Goal: Information Seeking & Learning: Learn about a topic

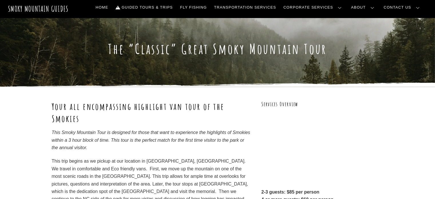
click at [0, 0] on link "Frequently Asked Questions" at bounding box center [0, 0] width 0 height 0
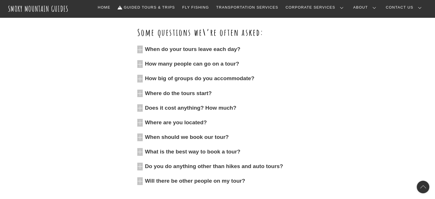
scroll to position [200, 0]
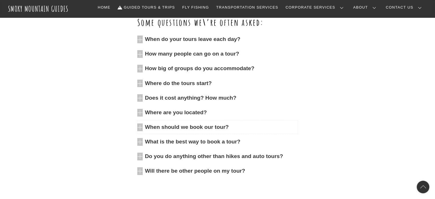
click at [139, 127] on icon at bounding box center [139, 127] width 5 height 8
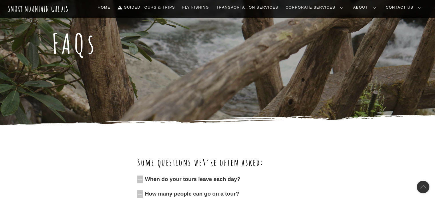
scroll to position [57, 0]
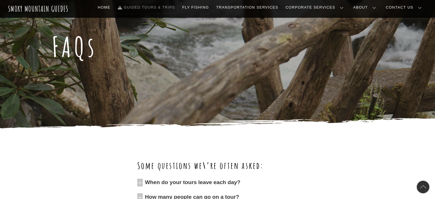
click at [177, 8] on link "Guided Tours & Trips" at bounding box center [146, 7] width 62 height 12
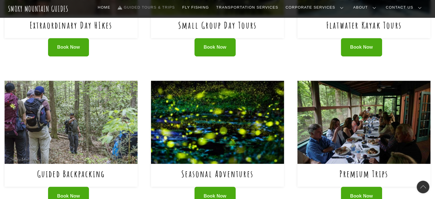
scroll to position [286, 0]
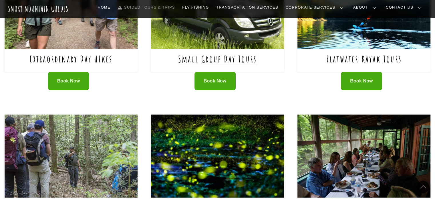
click at [214, 57] on link "Small Group Day Tours" at bounding box center [217, 59] width 79 height 12
